Goal: Transaction & Acquisition: Subscribe to service/newsletter

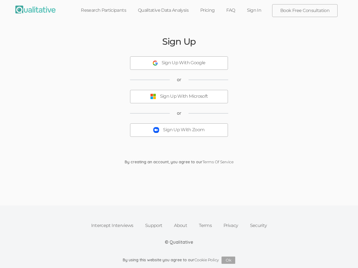
click at [179, 134] on button "Sign Up With Zoom" at bounding box center [179, 129] width 98 height 13
click at [179, 63] on div "Sign Up With Google" at bounding box center [183, 63] width 44 height 6
click at [179, 134] on button "Sign Up With Zoom" at bounding box center [179, 129] width 98 height 13
click at [179, 63] on div "Sign Up With Google" at bounding box center [183, 63] width 44 height 6
click at [179, 97] on div "Sign Up With Microsoft" at bounding box center [184, 96] width 48 height 6
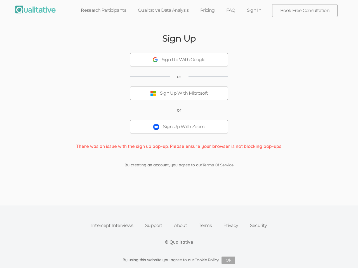
click at [179, 130] on button "Sign Up With Zoom" at bounding box center [179, 126] width 98 height 13
click at [228, 260] on button "Ok" at bounding box center [228, 260] width 14 height 7
